Goal: Browse casually: Explore the website without a specific task or goal

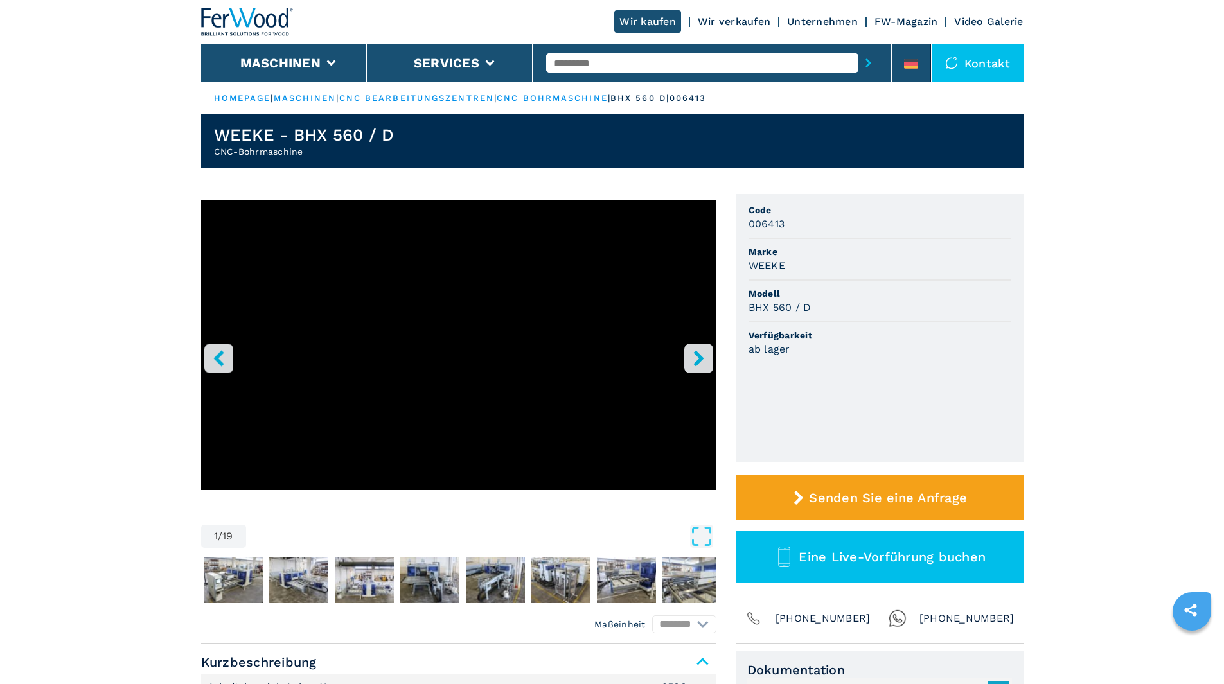
click at [701, 356] on icon "right-button" at bounding box center [698, 358] width 10 height 16
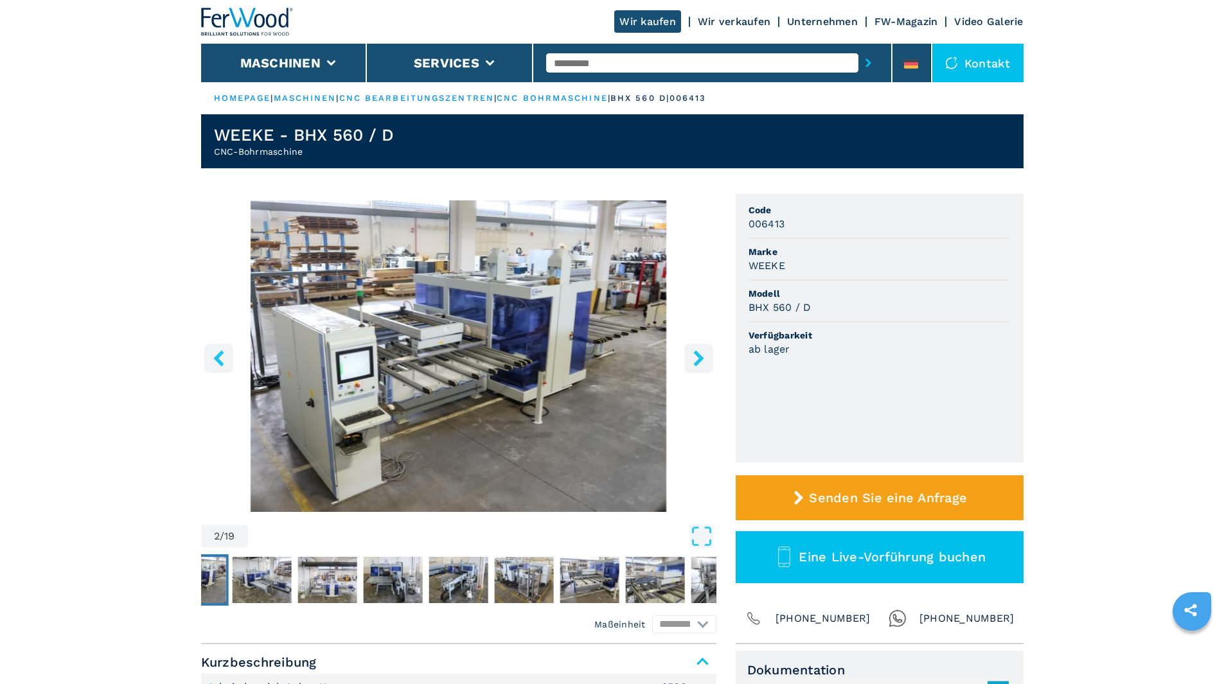
click at [701, 356] on icon "right-button" at bounding box center [698, 358] width 10 height 16
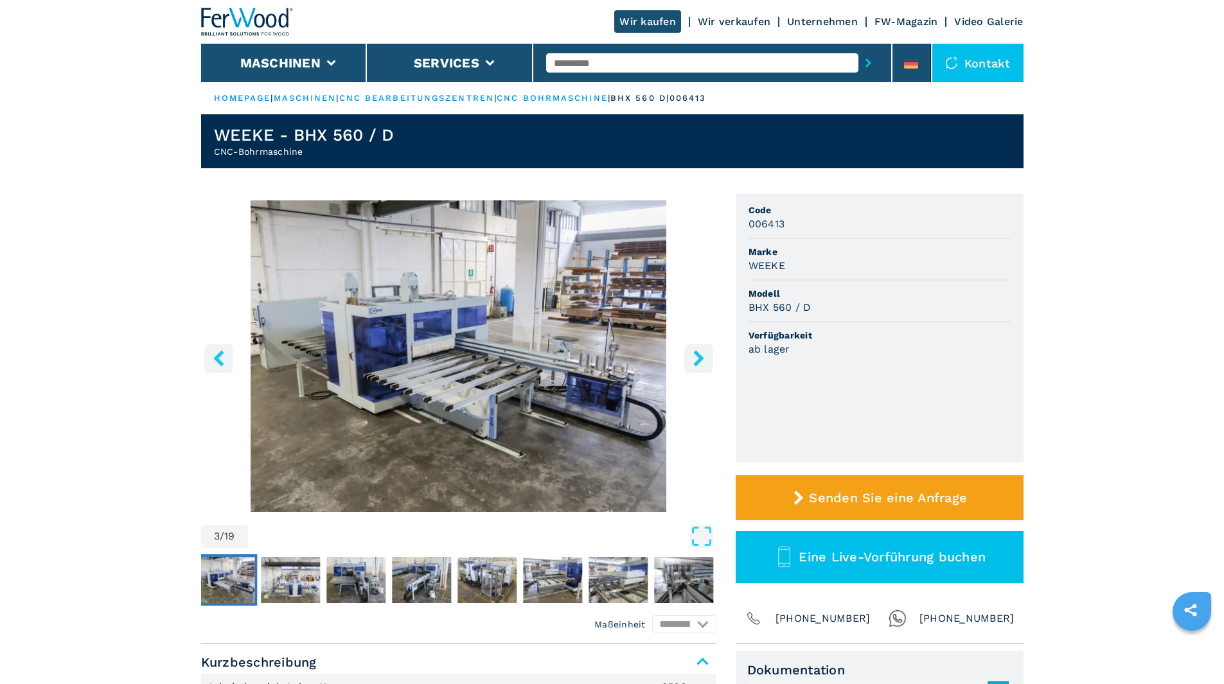
click at [701, 356] on icon "right-button" at bounding box center [698, 358] width 10 height 16
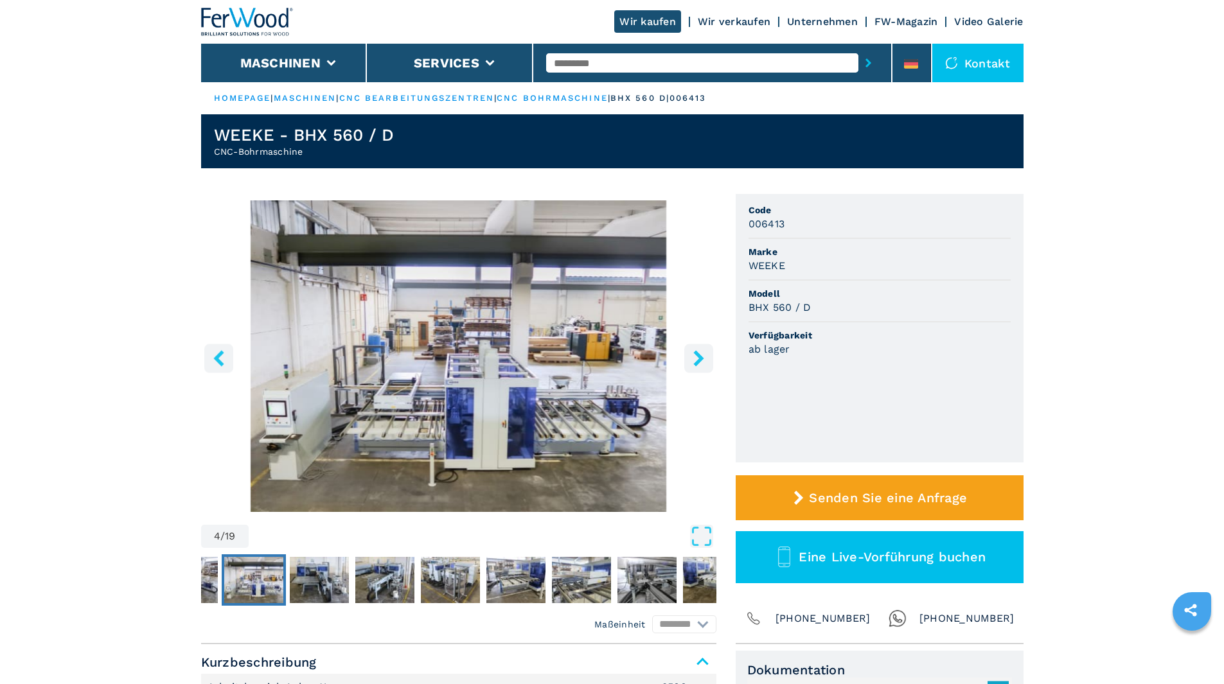
click at [700, 356] on icon "right-button" at bounding box center [698, 358] width 10 height 16
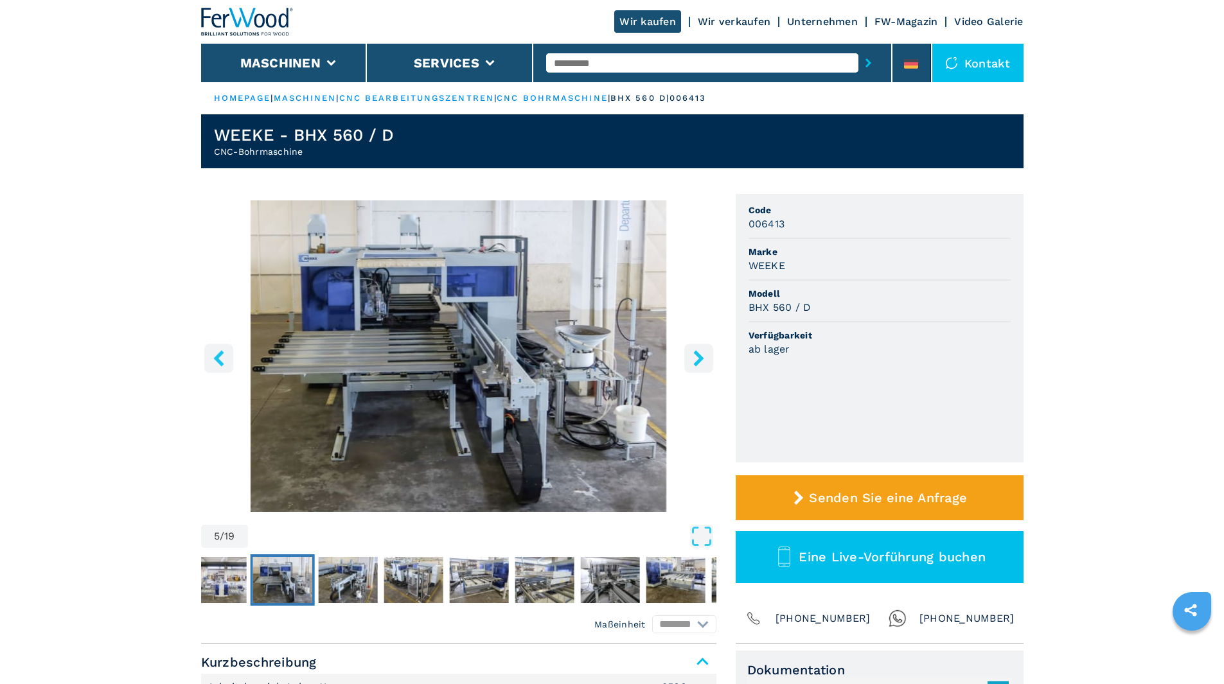
click at [700, 356] on icon "right-button" at bounding box center [698, 358] width 10 height 16
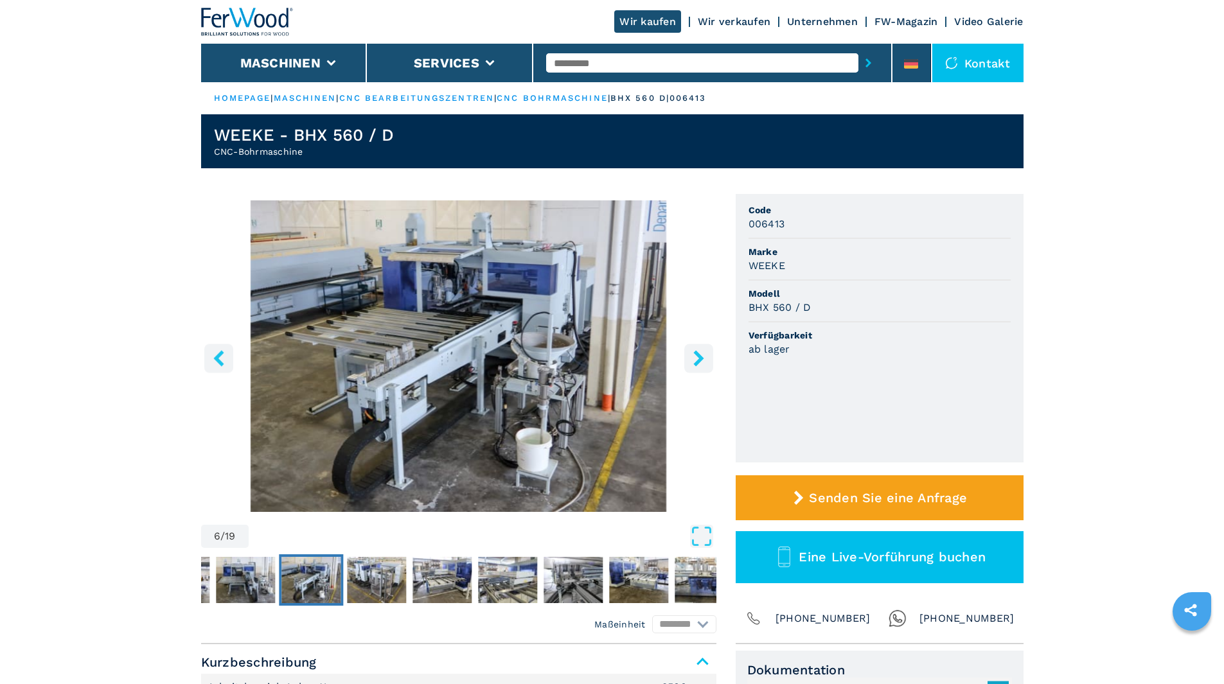
click at [700, 356] on icon "right-button" at bounding box center [698, 358] width 10 height 16
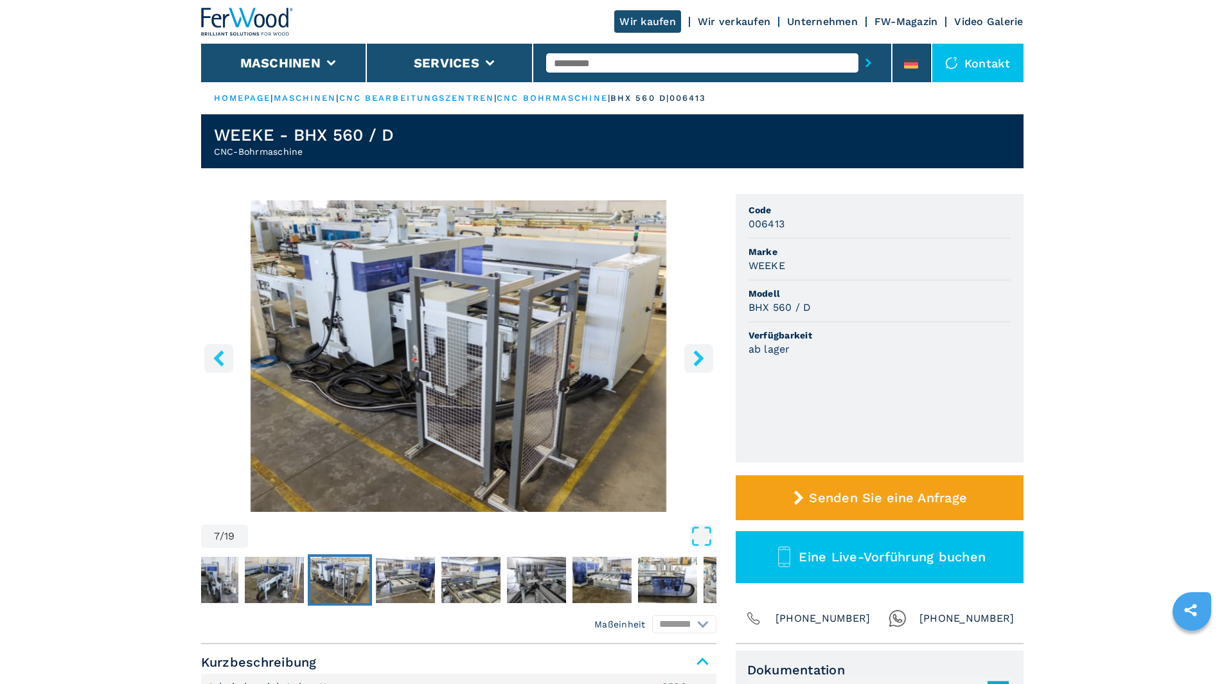
click at [700, 356] on icon "right-button" at bounding box center [698, 358] width 10 height 16
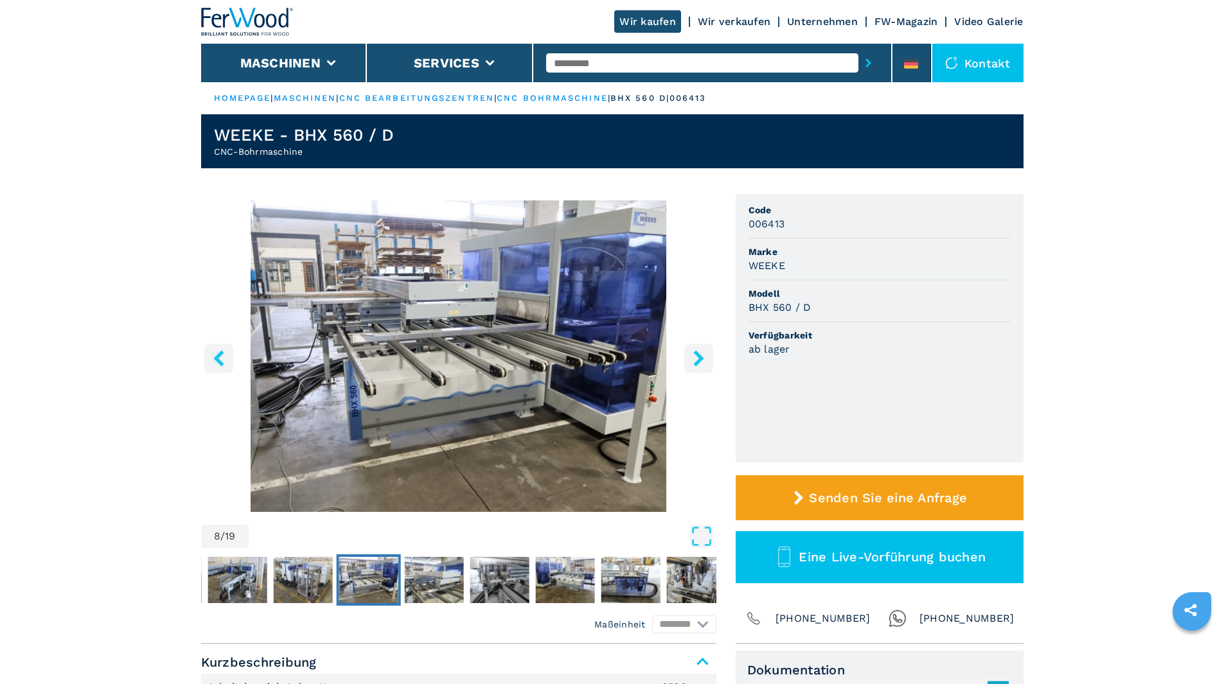
click at [700, 356] on icon "right-button" at bounding box center [698, 358] width 10 height 16
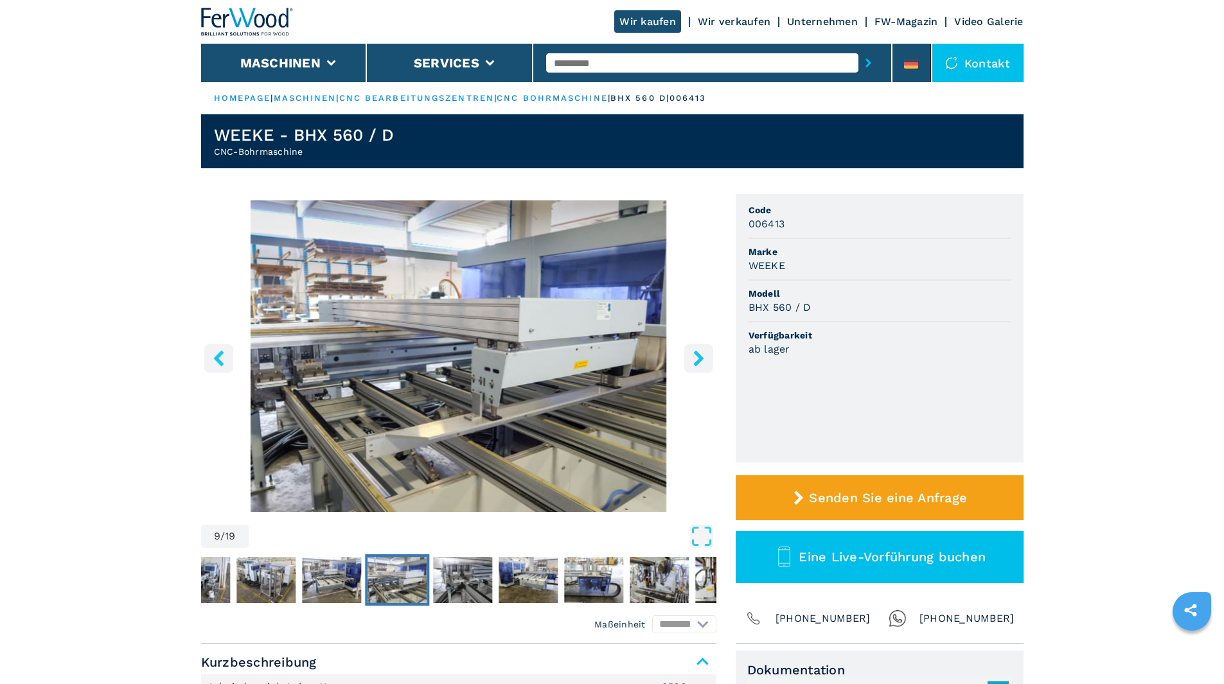
click at [700, 356] on icon "right-button" at bounding box center [698, 358] width 10 height 16
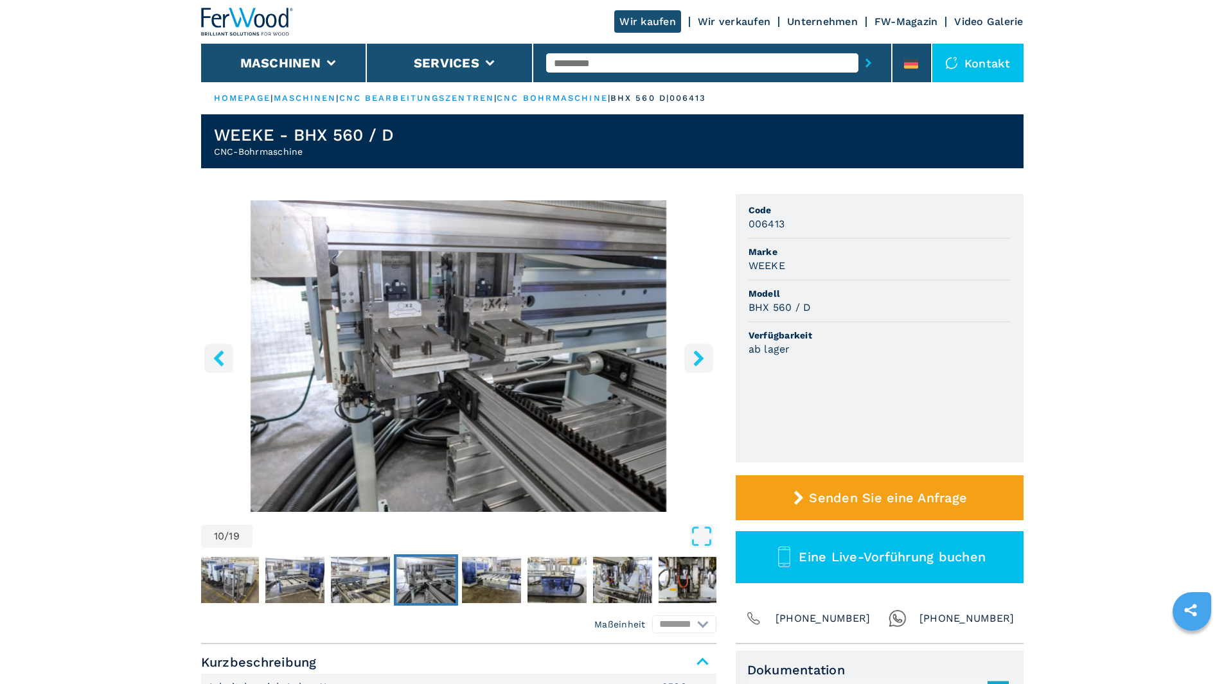
click at [700, 356] on icon "right-button" at bounding box center [698, 358] width 10 height 16
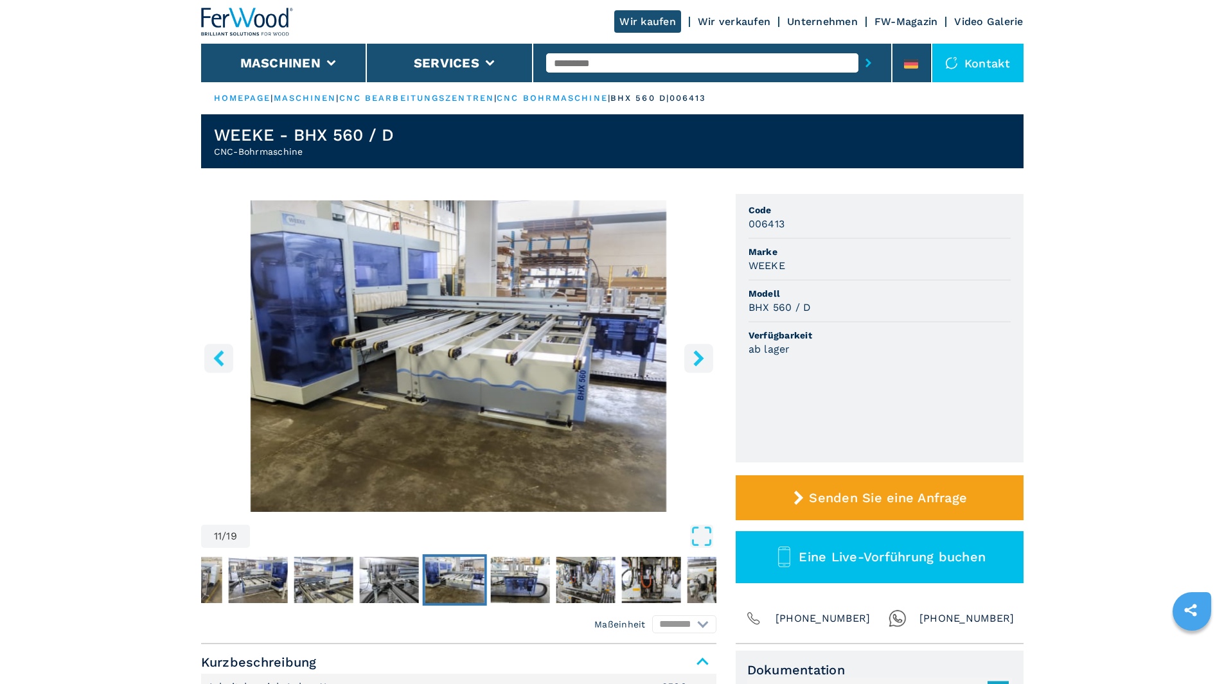
click at [700, 356] on icon "right-button" at bounding box center [698, 358] width 10 height 16
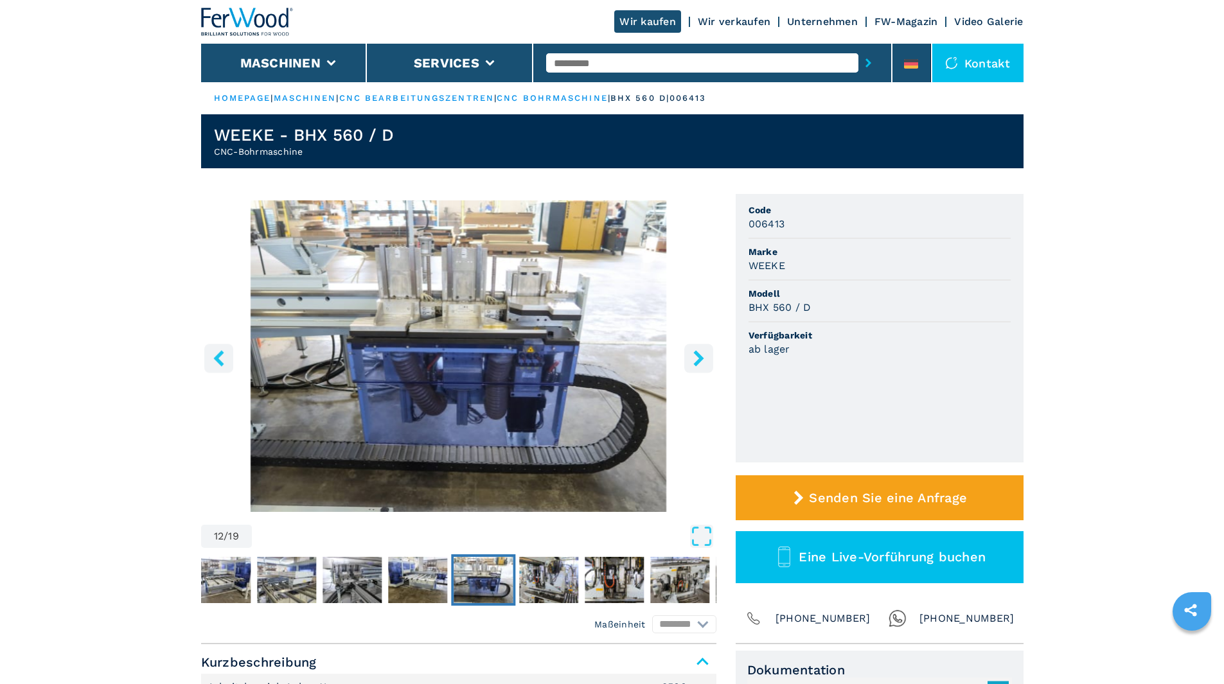
click at [700, 356] on icon "right-button" at bounding box center [698, 358] width 10 height 16
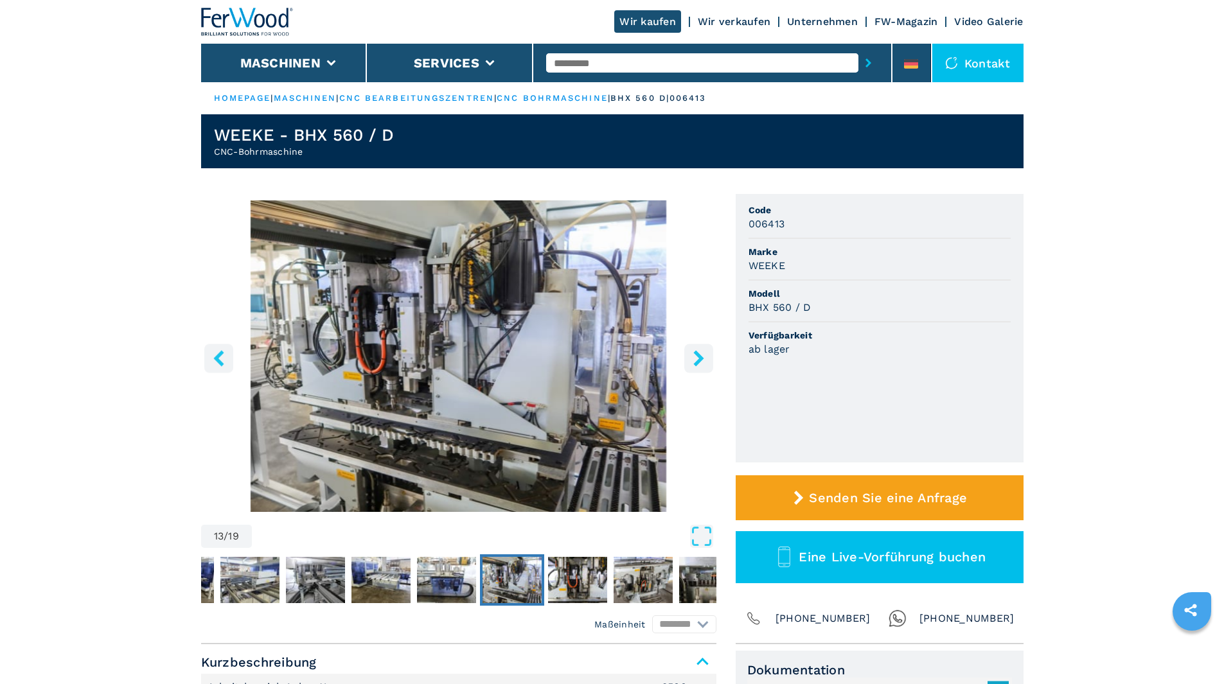
click at [700, 356] on icon "right-button" at bounding box center [698, 358] width 10 height 16
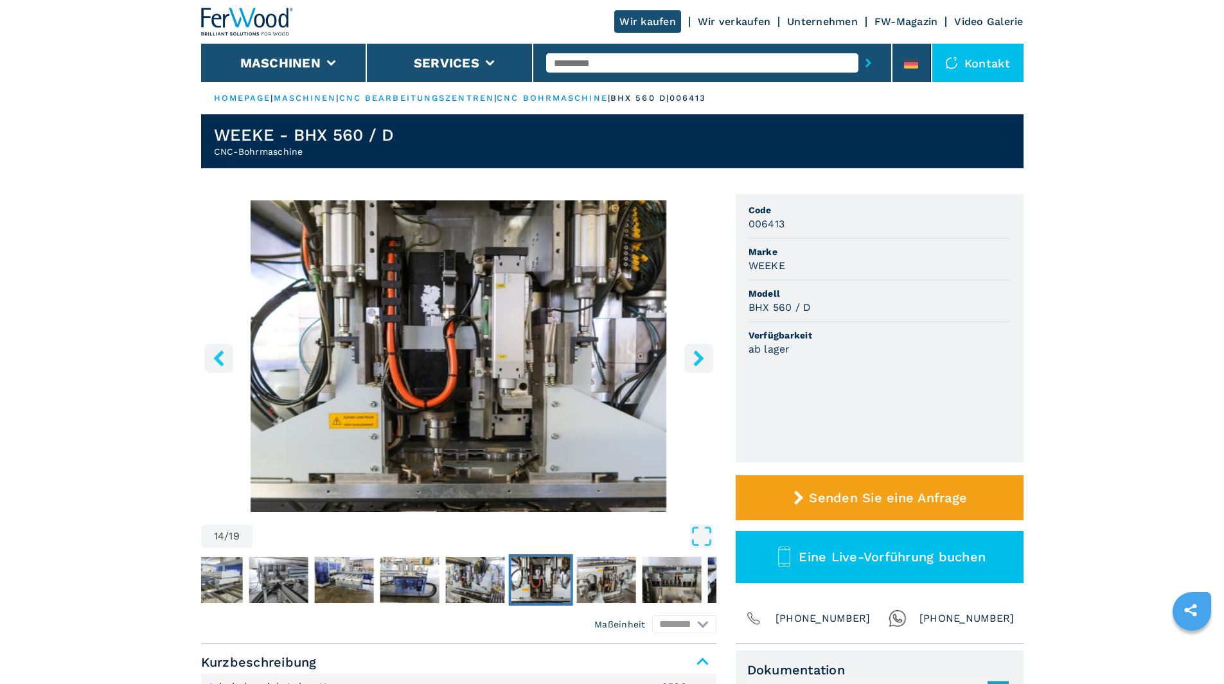
click at [700, 356] on icon "right-button" at bounding box center [698, 358] width 10 height 16
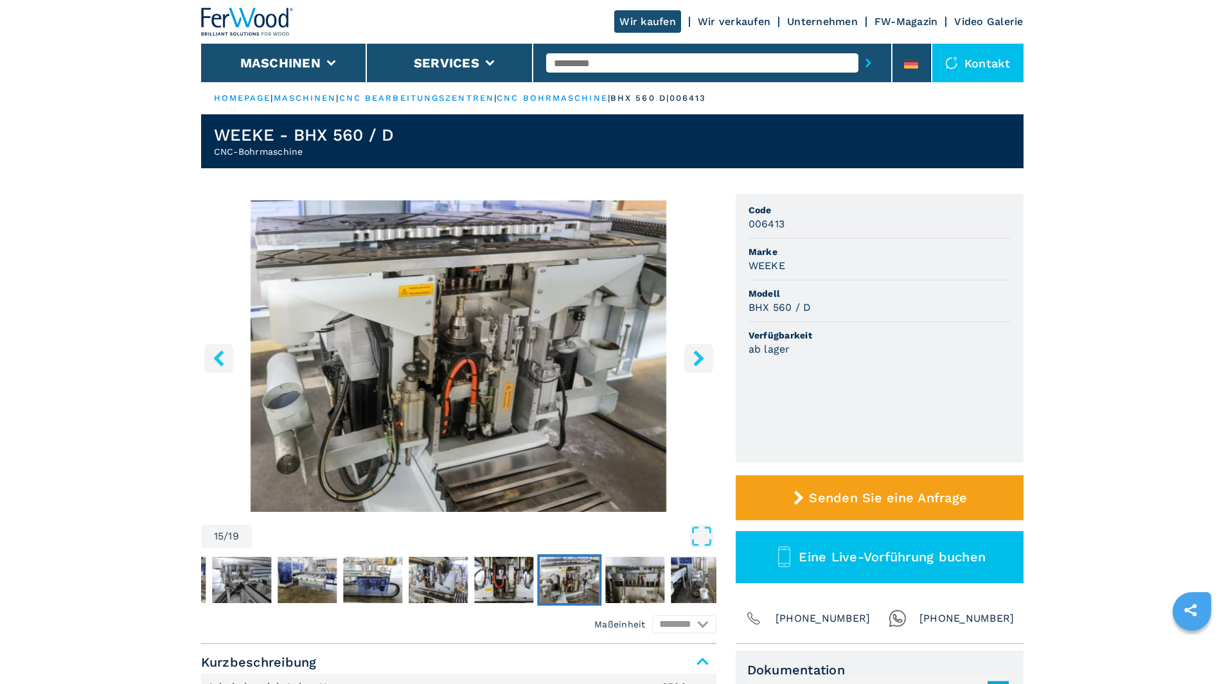
click at [700, 356] on icon "right-button" at bounding box center [698, 358] width 10 height 16
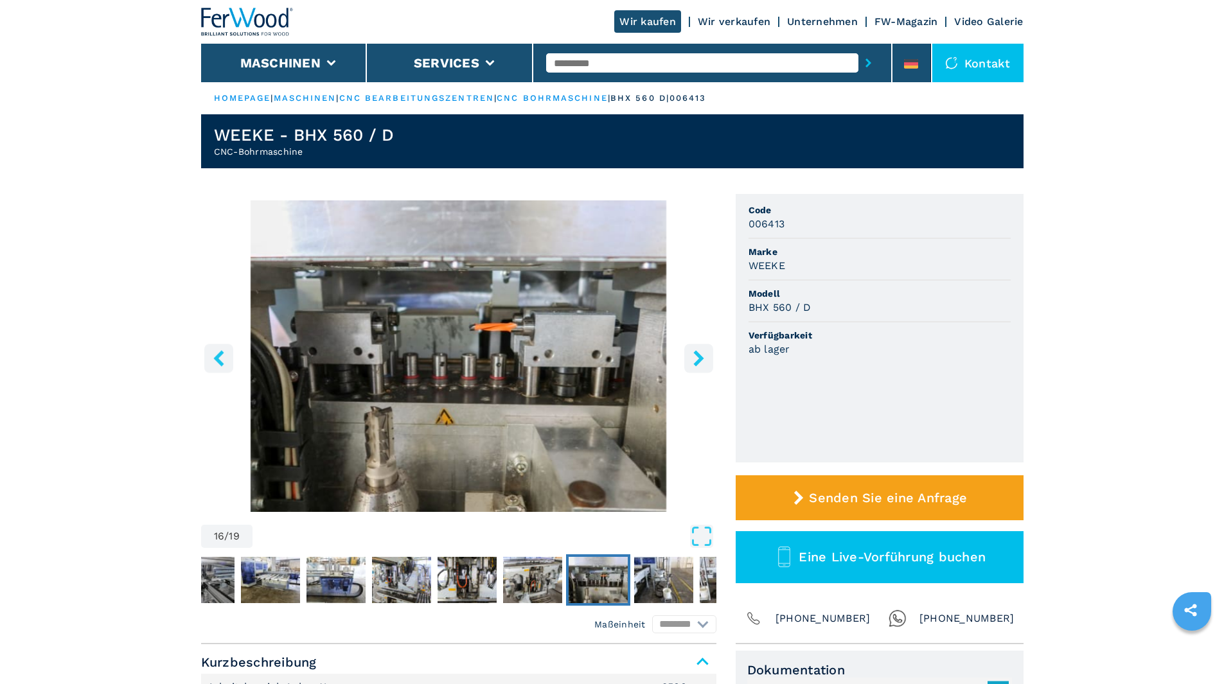
click at [700, 356] on icon "right-button" at bounding box center [698, 358] width 10 height 16
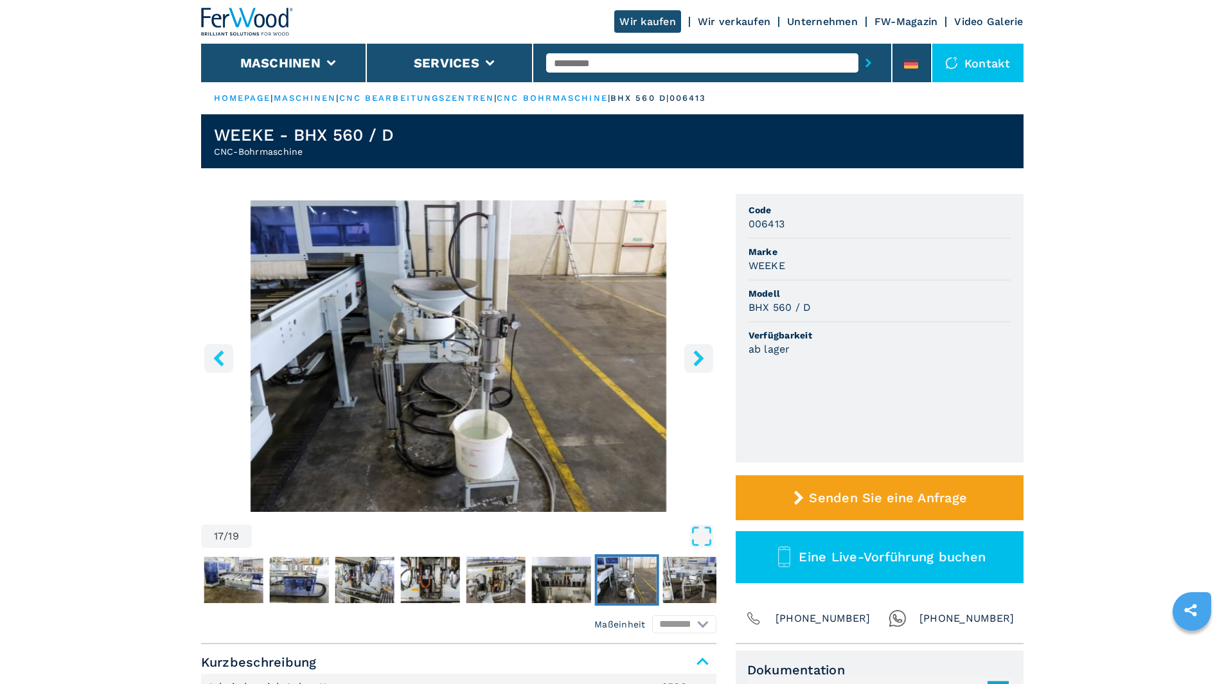
click at [700, 356] on icon "right-button" at bounding box center [698, 358] width 10 height 16
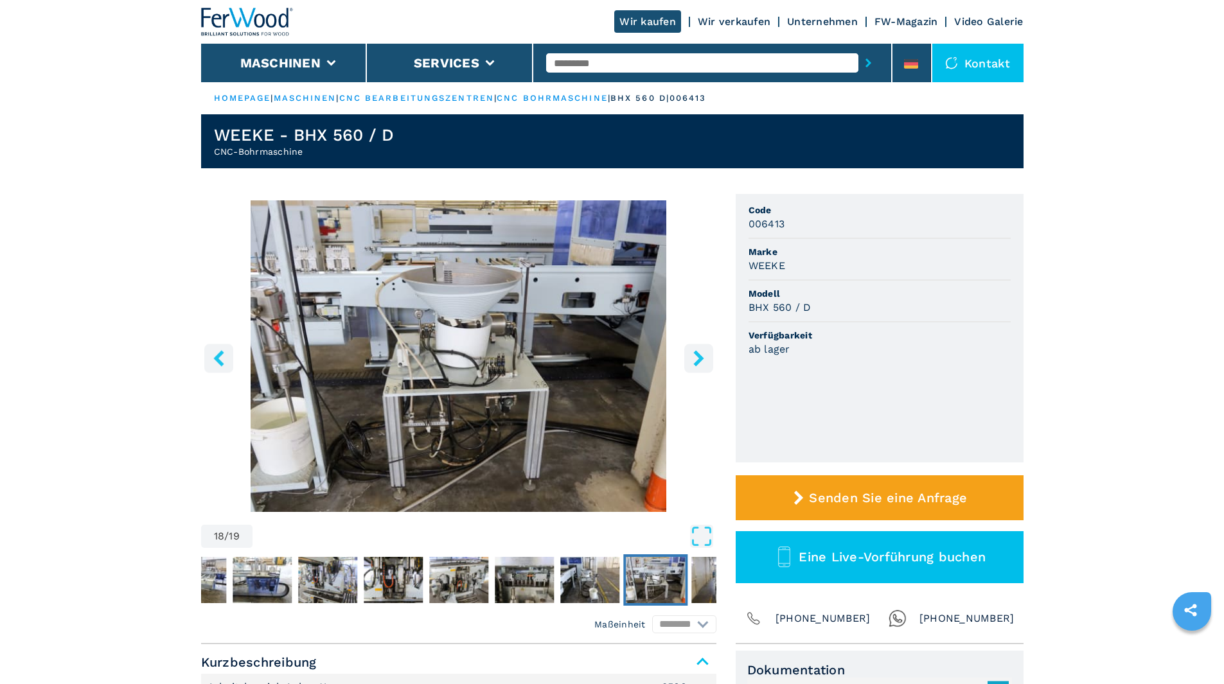
click at [700, 356] on icon "right-button" at bounding box center [698, 358] width 10 height 16
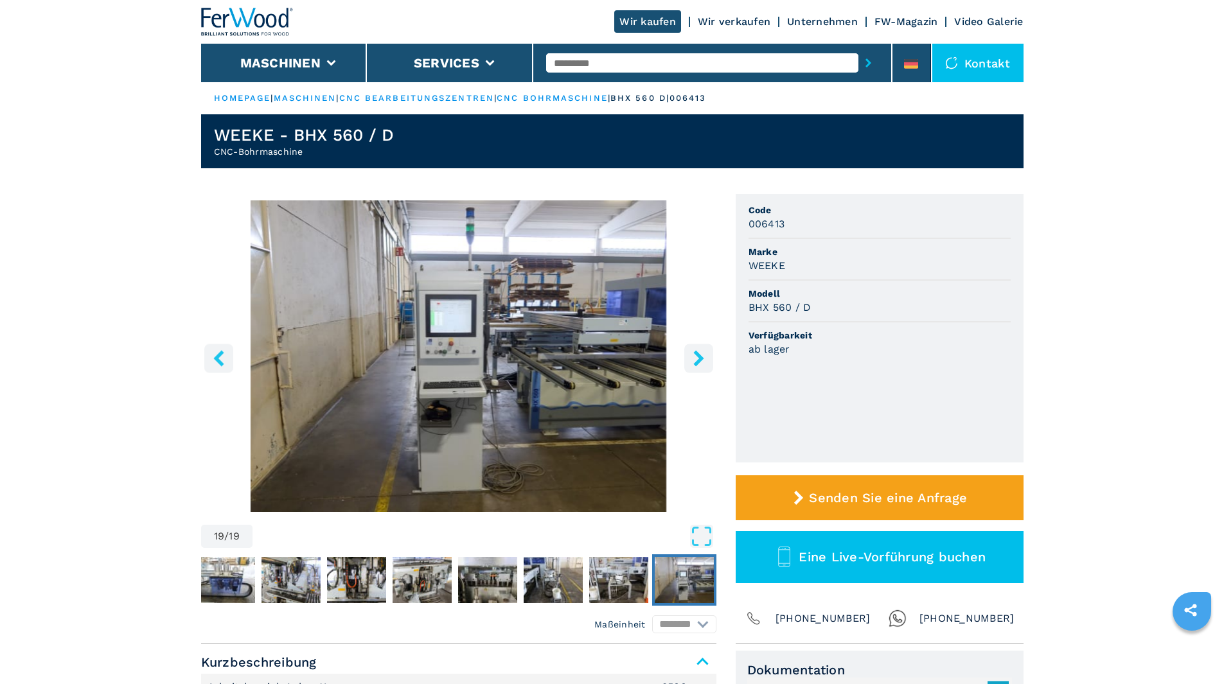
click at [700, 356] on icon "right-button" at bounding box center [698, 358] width 10 height 16
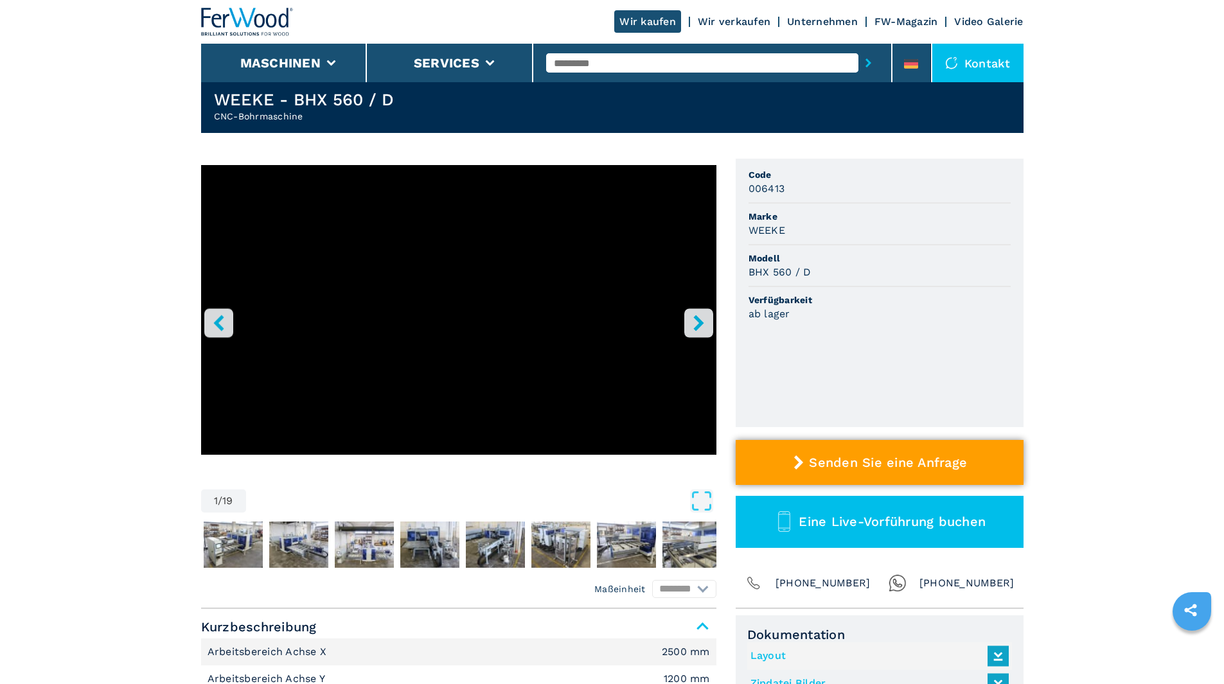
scroll to position [64, 0]
